Goal: Task Accomplishment & Management: Use online tool/utility

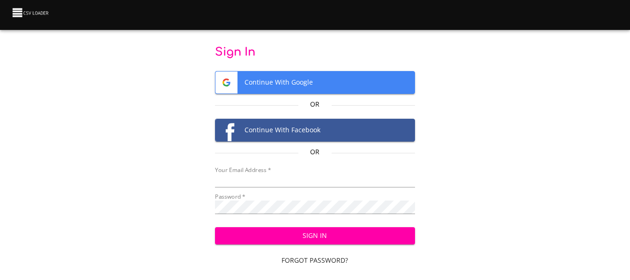
type input "[EMAIL_ADDRESS][DOMAIN_NAME]"
click at [299, 237] on span "Sign In" at bounding box center [314, 236] width 185 height 12
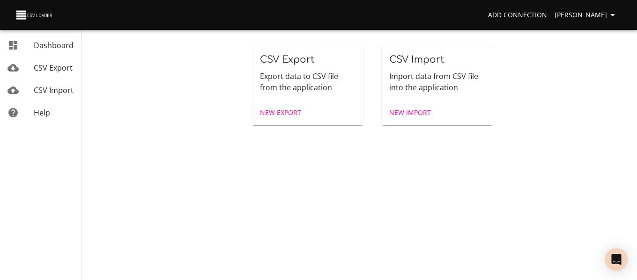
click at [421, 110] on span "New Import" at bounding box center [410, 113] width 42 height 12
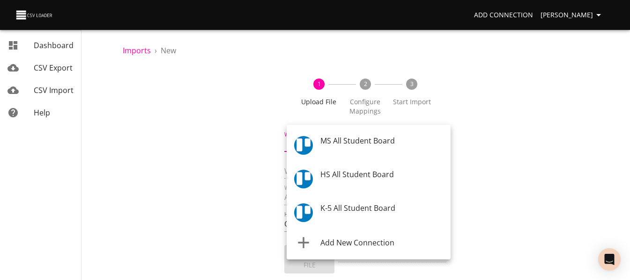
click at [367, 143] on body "Add Connection Celeste Claggett Dashboard CSV Export CSV Import Help Imports › …" at bounding box center [315, 140] width 630 height 280
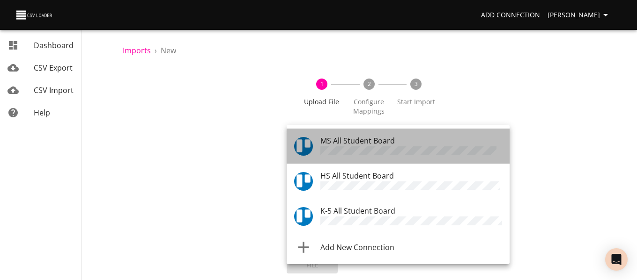
click at [369, 132] on li "MS All Student Board" at bounding box center [398, 146] width 223 height 35
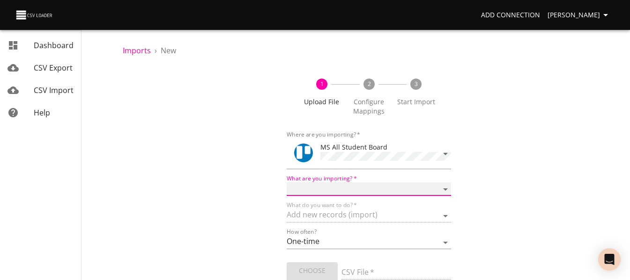
click at [309, 190] on select "Boards Cards Checkitems Checklists" at bounding box center [369, 190] width 164 height 14
select select "cards"
click at [287, 183] on select "Boards Cards Checkitems Checklists" at bounding box center [369, 190] width 164 height 14
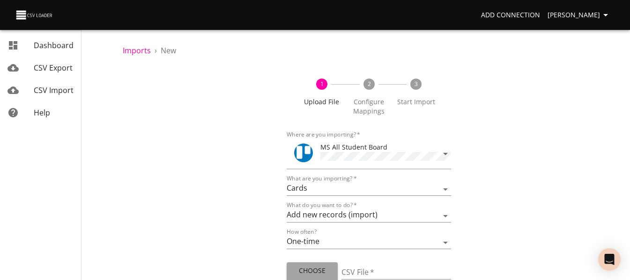
click at [313, 265] on span "Choose File" at bounding box center [312, 276] width 36 height 23
type input "MS 09222025.csv"
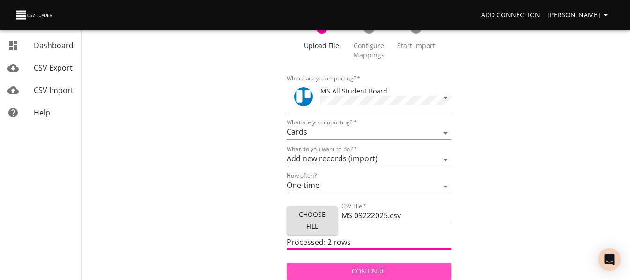
click at [364, 266] on span "Continue" at bounding box center [368, 272] width 149 height 12
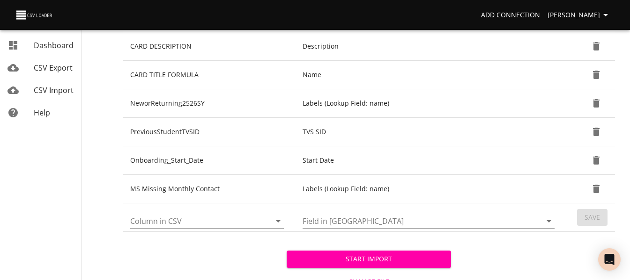
scroll to position [368, 0]
click at [276, 217] on icon "Open" at bounding box center [277, 220] width 11 height 11
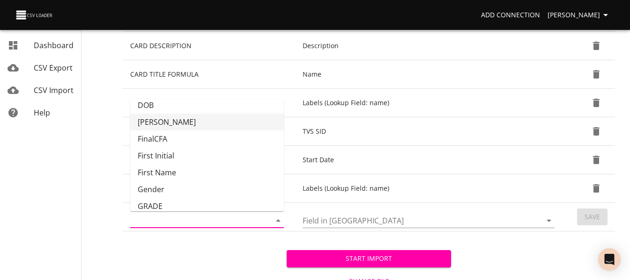
scroll to position [57, 0]
click at [241, 201] on li "GRADE" at bounding box center [207, 206] width 154 height 17
type input "GRADE"
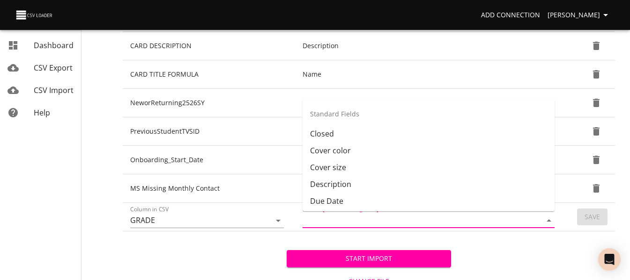
click at [346, 223] on input "Field in Trello" at bounding box center [413, 220] width 223 height 15
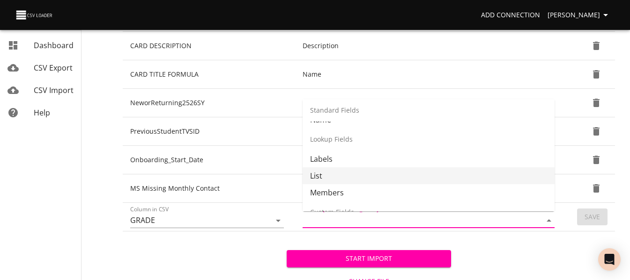
click at [368, 173] on li "List" at bounding box center [428, 176] width 252 height 17
type input "List"
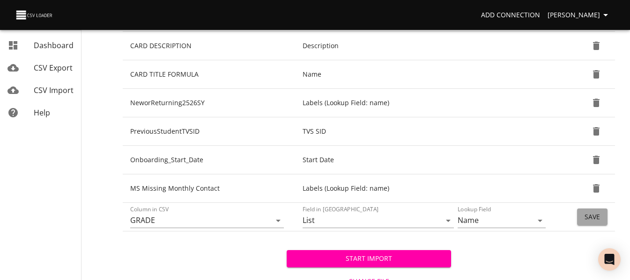
click at [588, 218] on span "Save" at bounding box center [591, 218] width 15 height 12
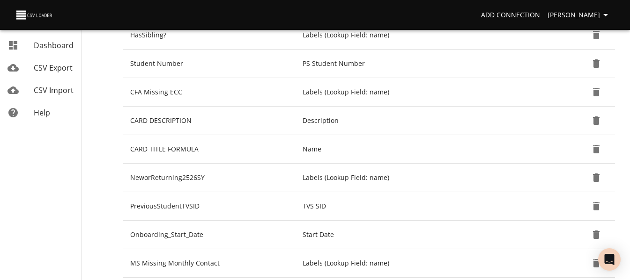
scroll to position [432, 0]
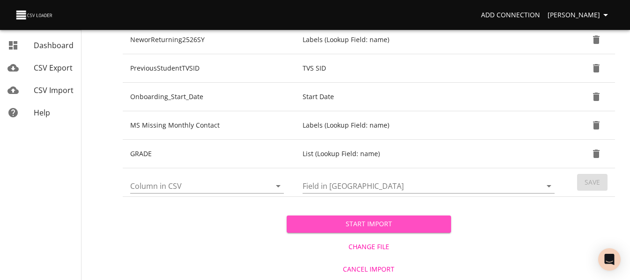
click at [324, 230] on button "Start Import" at bounding box center [369, 224] width 164 height 17
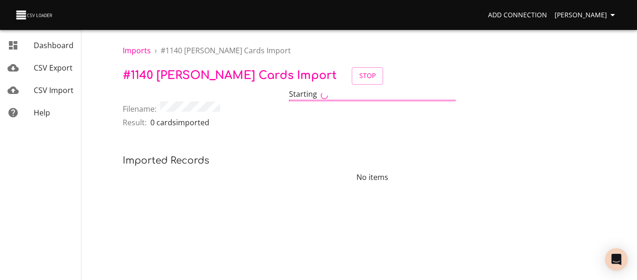
click at [42, 95] on span "CSV Import" at bounding box center [54, 90] width 40 height 10
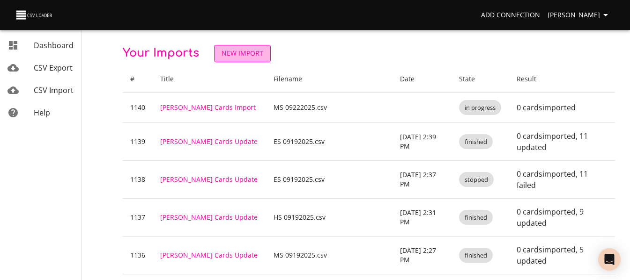
click at [248, 55] on span "New Import" at bounding box center [242, 54] width 42 height 12
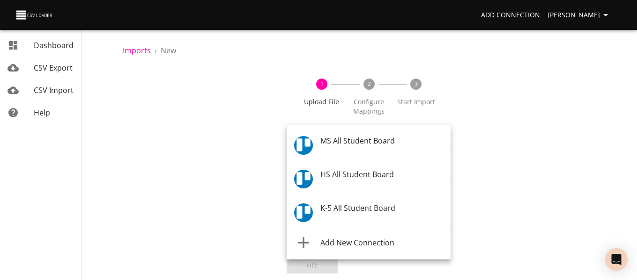
click at [349, 145] on body "Add Connection Celeste Claggett Dashboard CSV Export CSV Import Help Imports › …" at bounding box center [318, 140] width 637 height 280
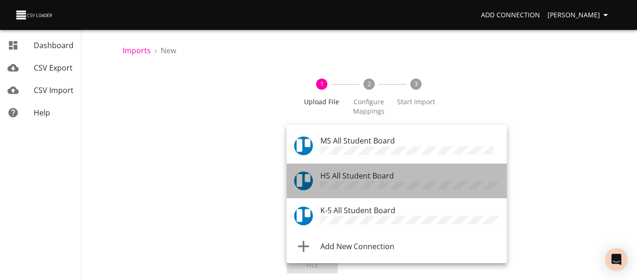
click at [355, 176] on span "HS All Student Board" at bounding box center [357, 176] width 74 height 10
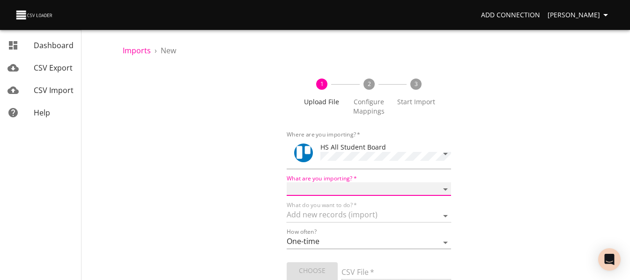
click at [358, 191] on select "Boards Cards Checkitems Checklists" at bounding box center [369, 190] width 164 height 14
select select "cards"
click at [287, 183] on select "Boards Cards Checkitems Checklists" at bounding box center [369, 190] width 164 height 14
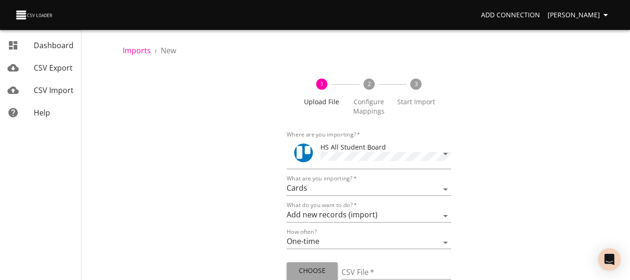
click at [326, 268] on span "Choose File" at bounding box center [312, 276] width 36 height 23
type input "HS 09222025.csv"
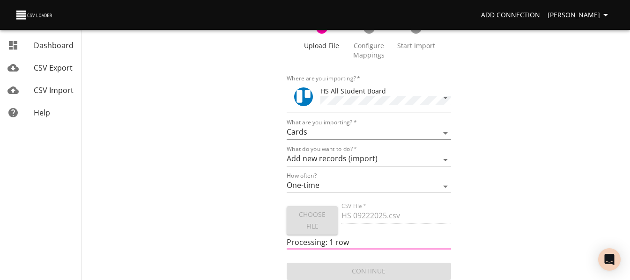
click at [276, 151] on div "1 Upload File 2 Configure Mappings 3 Start Import Where are you importing?   * …" at bounding box center [369, 146] width 492 height 271
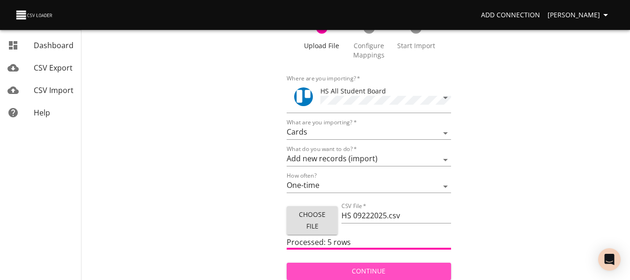
click at [339, 270] on span "Continue" at bounding box center [368, 272] width 149 height 12
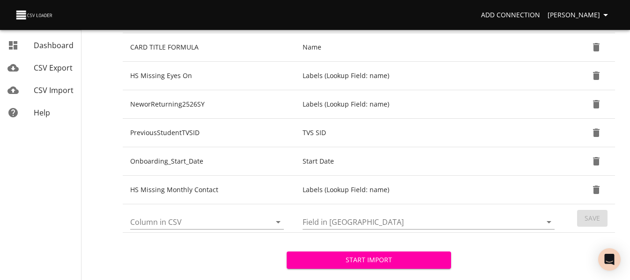
scroll to position [396, 0]
click at [279, 223] on icon "Open" at bounding box center [277, 221] width 11 height 11
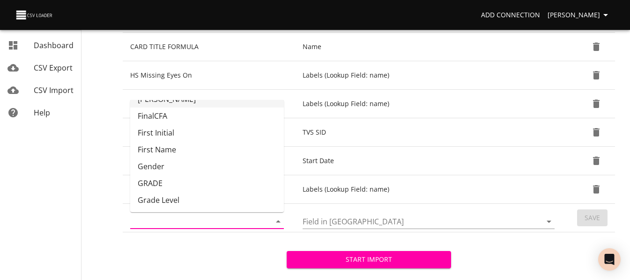
scroll to position [81, 0]
click at [241, 182] on li "GRADE" at bounding box center [207, 183] width 154 height 17
type input "GRADE"
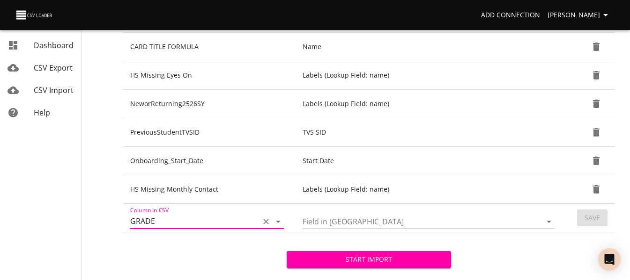
click at [546, 220] on icon "Open" at bounding box center [548, 221] width 11 height 11
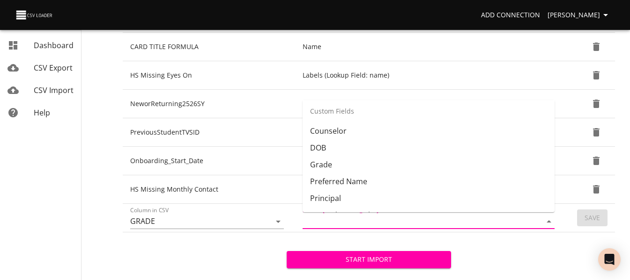
scroll to position [269, 0]
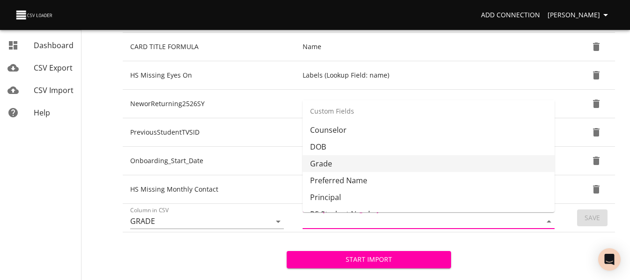
click at [501, 166] on li "Grade" at bounding box center [428, 163] width 252 height 17
type input "Grade"
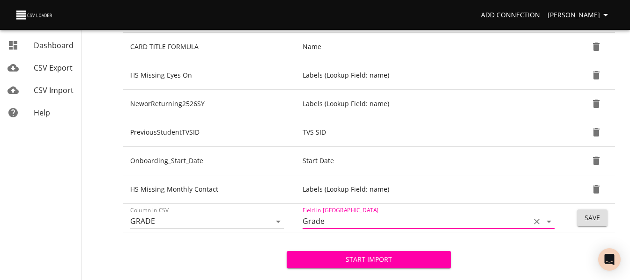
click at [602, 221] on button "Save" at bounding box center [592, 218] width 30 height 17
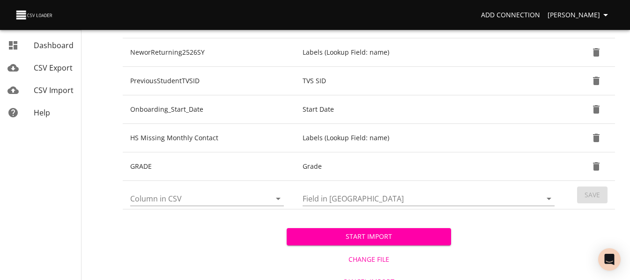
scroll to position [460, 0]
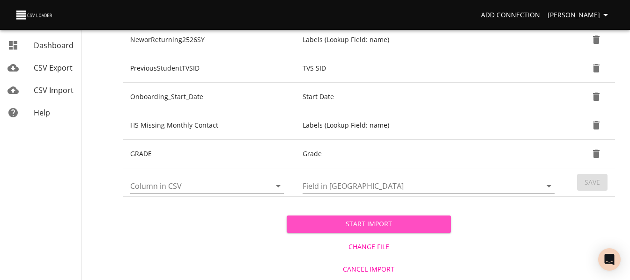
click at [335, 217] on button "Start Import" at bounding box center [369, 224] width 164 height 17
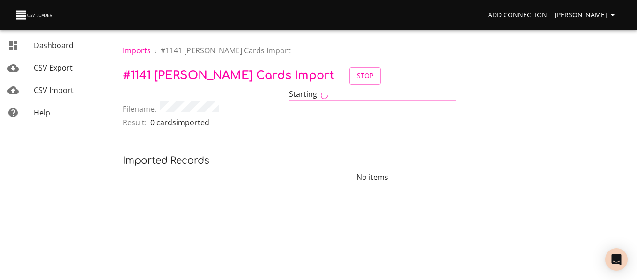
click at [58, 88] on span "CSV Import" at bounding box center [54, 90] width 40 height 10
